Goal: Obtain resource: Obtain resource

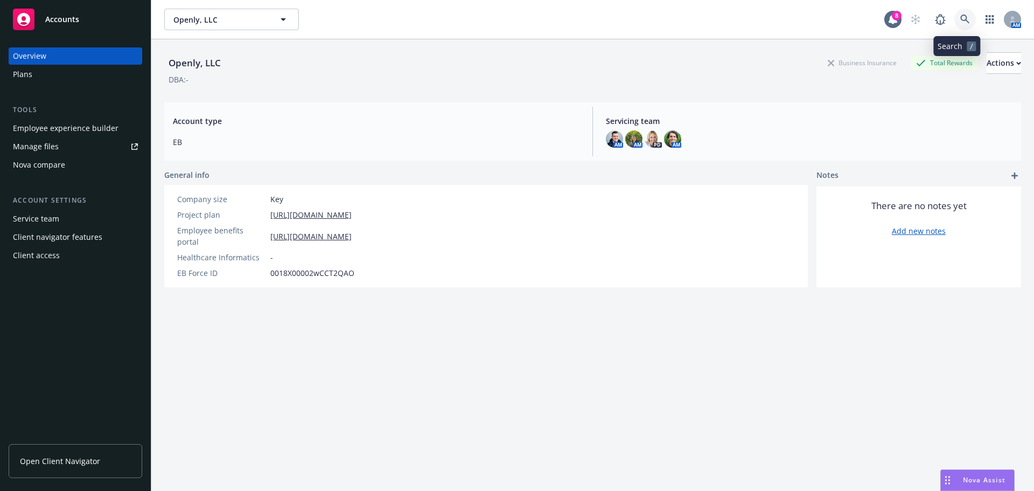
click at [961, 12] on link at bounding box center [966, 20] width 22 height 22
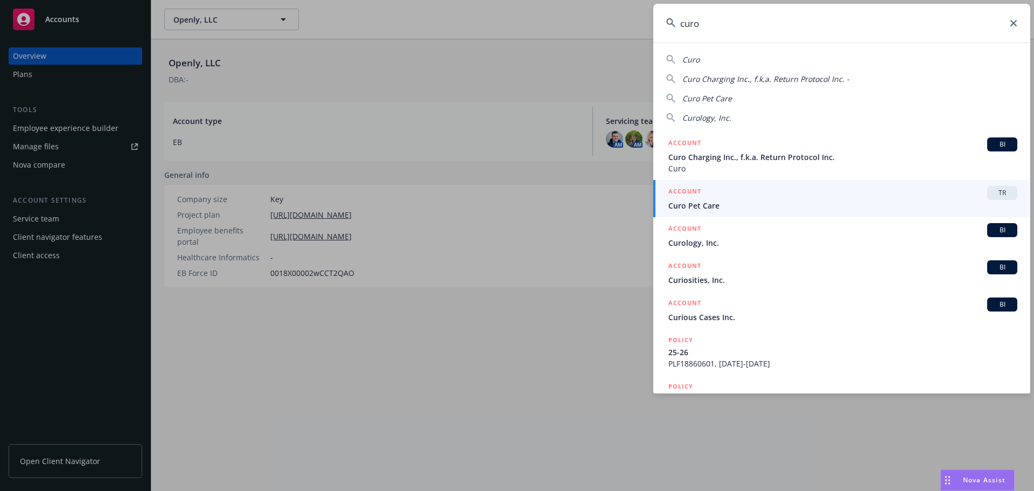
type input "curo"
click at [718, 208] on span "Curo Pet Care" at bounding box center [843, 205] width 349 height 11
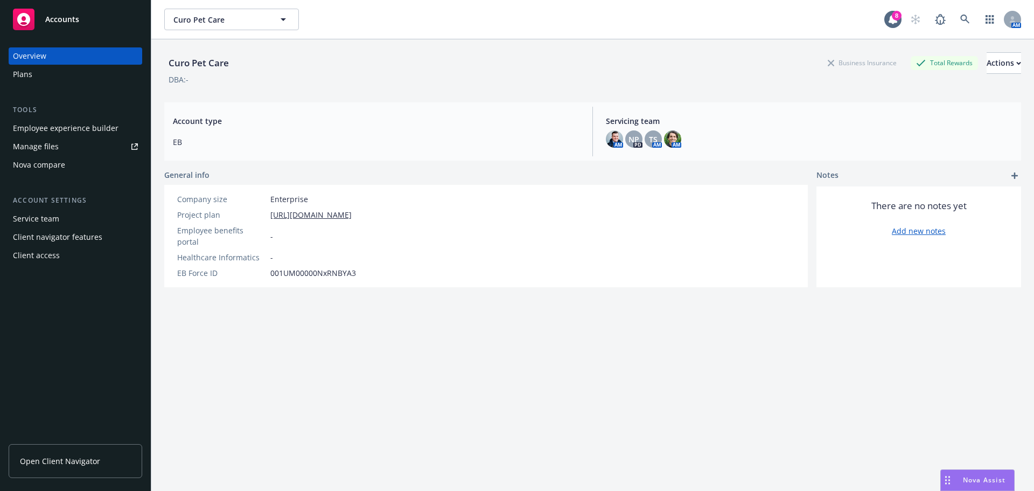
click at [42, 154] on div "Manage files" at bounding box center [36, 146] width 46 height 17
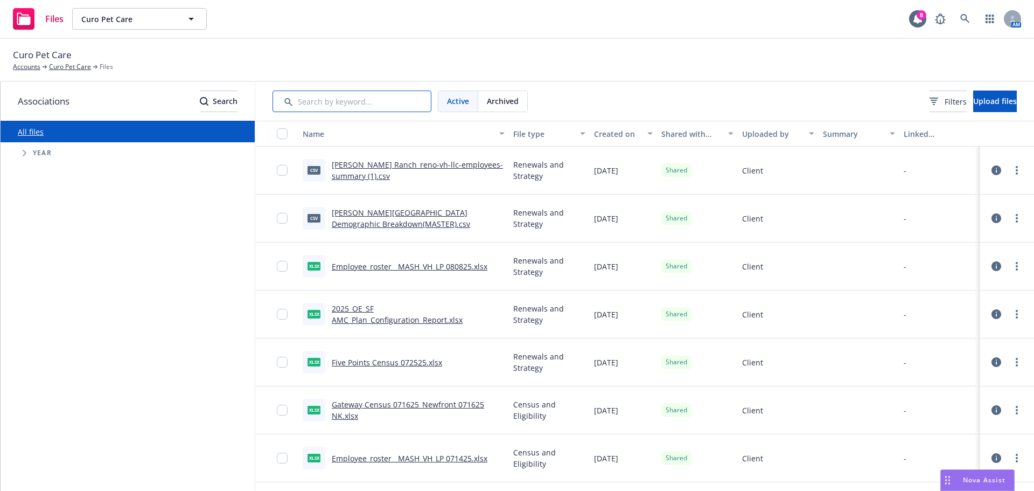
click at [365, 105] on input "Search by keyword..." at bounding box center [352, 102] width 159 height 22
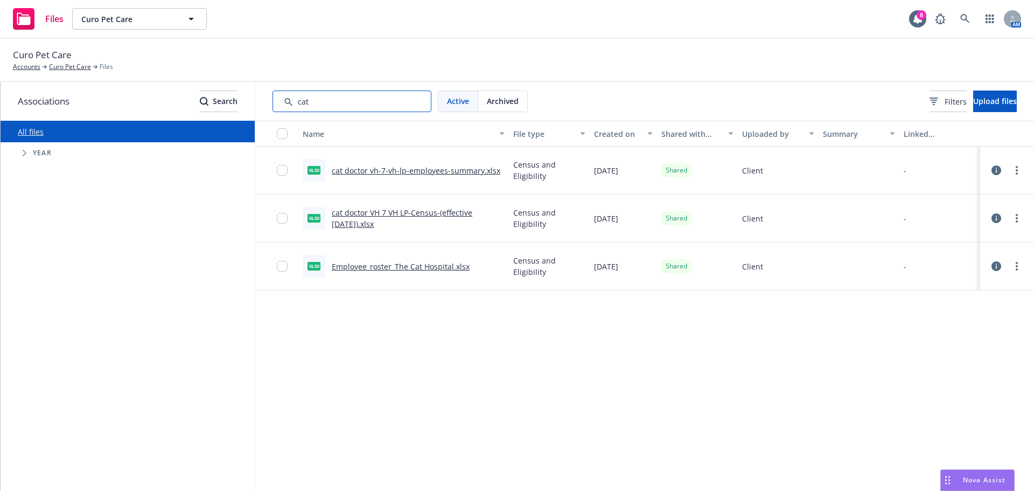
type input "cat"
click at [440, 269] on link "Employee_roster_The Cat Hospital.xlsx" at bounding box center [401, 266] width 138 height 10
